Goal: Information Seeking & Learning: Learn about a topic

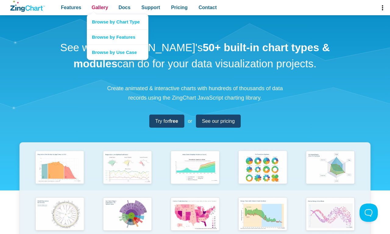
click at [100, 8] on span "Gallery" at bounding box center [100, 7] width 16 height 8
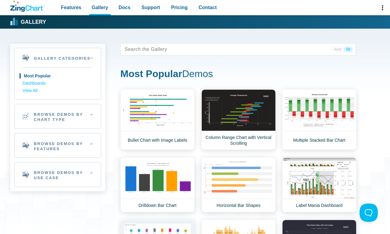
click at [58, 116] on h2 "Browse Demos By Chart Type" at bounding box center [58, 116] width 86 height 24
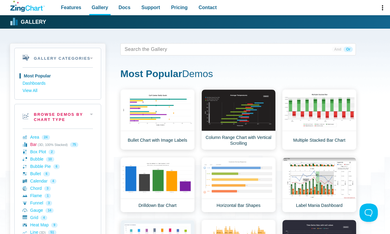
click at [58, 144] on link "Bar (3D, 100% Stacked) 75" at bounding box center [58, 144] width 70 height 7
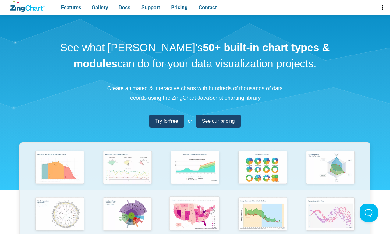
click at [195, 211] on img "App Content" at bounding box center [195, 214] width 56 height 40
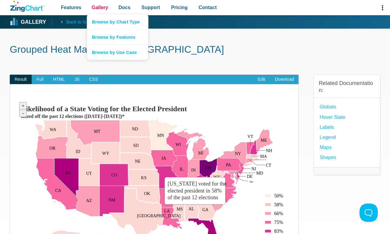
click at [100, 8] on span "Gallery" at bounding box center [100, 7] width 16 height 8
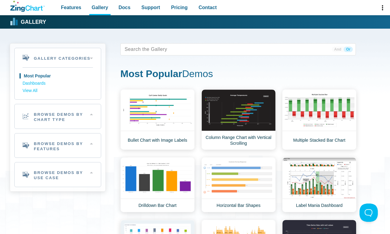
click at [58, 145] on h2 "Browse Demos By Features" at bounding box center [58, 145] width 86 height 24
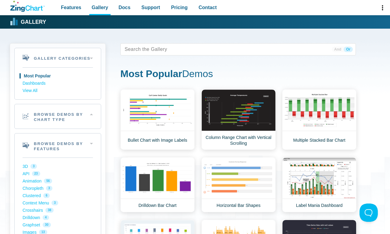
click at [348, 49] on span "Or" at bounding box center [348, 49] width 9 height 5
